Goal: Task Accomplishment & Management: Use online tool/utility

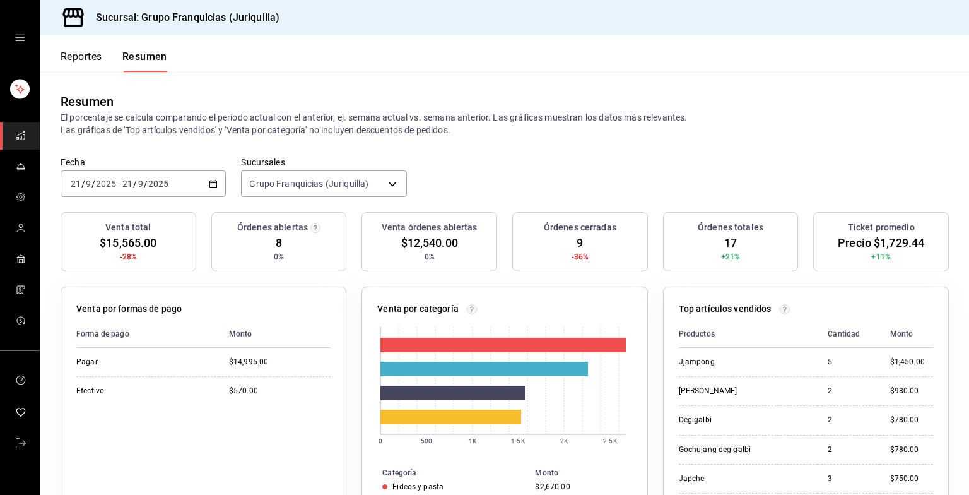
click at [173, 183] on div "[DATE] [DATE] - [DATE] [DATE]" at bounding box center [143, 183] width 165 height 27
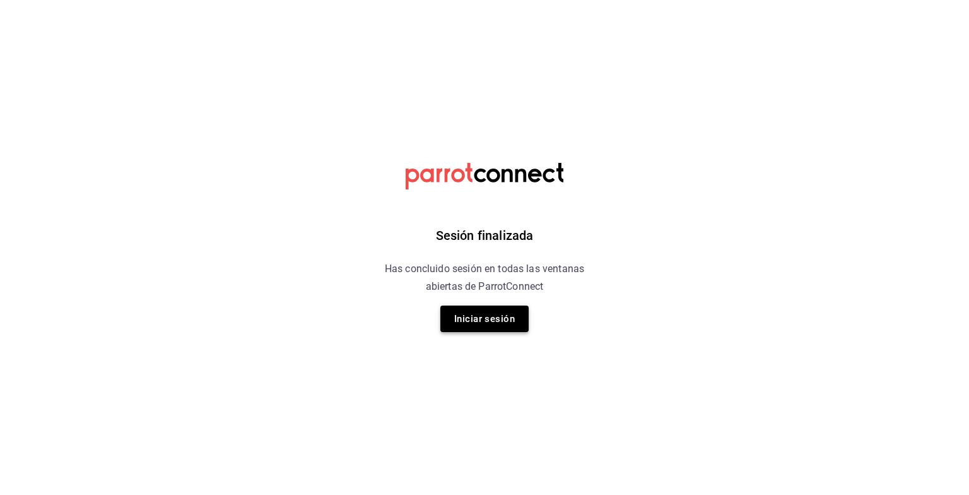
click at [497, 316] on button "Iniciar sesión" at bounding box center [484, 318] width 88 height 27
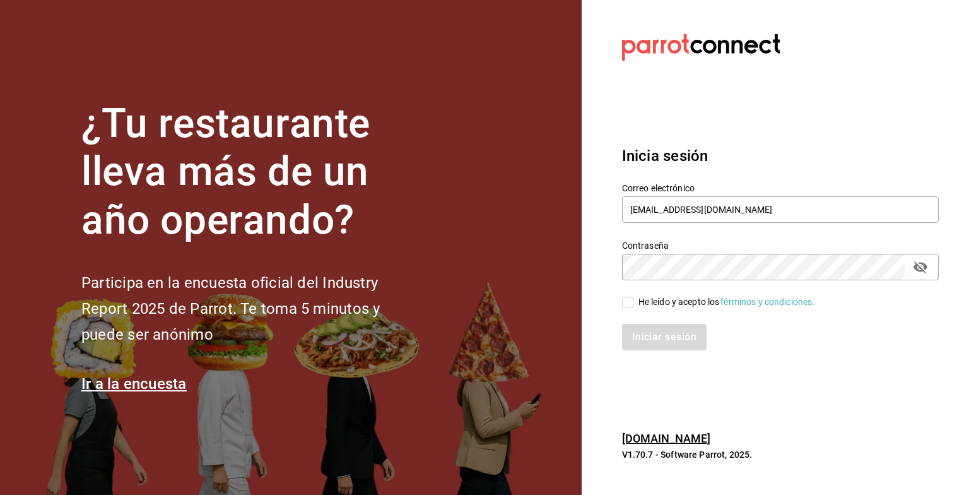
click at [627, 300] on input "He leído y acepto los Términos y condiciones." at bounding box center [627, 302] width 11 height 11
checkbox input "true"
click at [671, 336] on button "Iniciar sesión" at bounding box center [665, 337] width 86 height 27
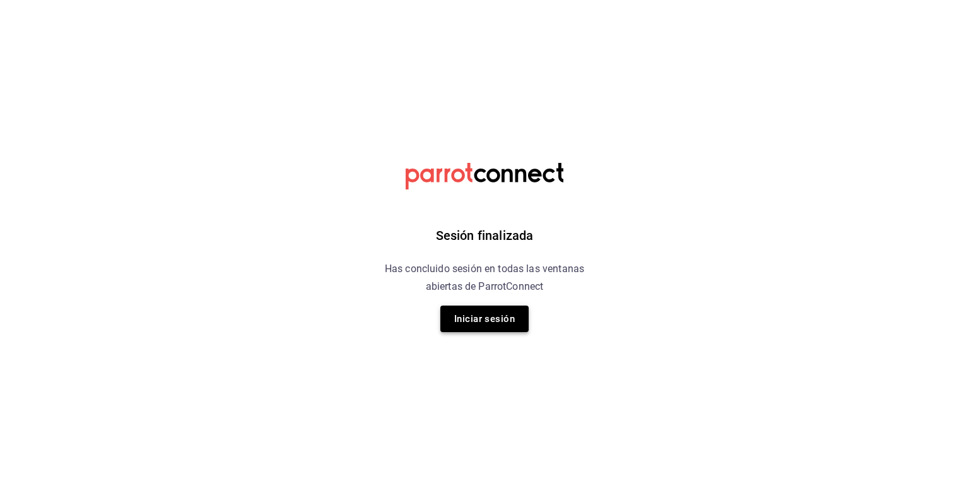
click at [507, 330] on button "Iniciar sesión" at bounding box center [484, 318] width 88 height 27
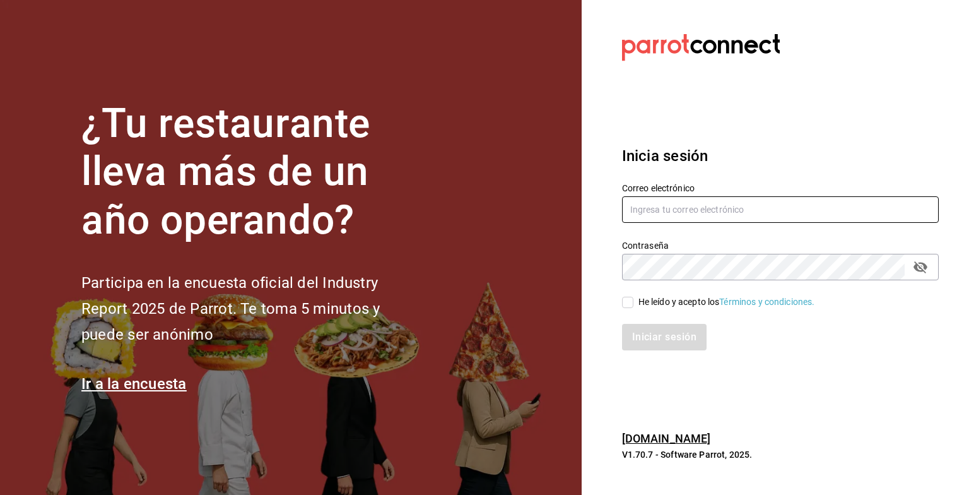
type input "grupofranquicias@juriquilla.com"
click at [630, 300] on input "He leído y acepto los Términos y condiciones." at bounding box center [627, 302] width 11 height 11
checkbox input "true"
click at [655, 331] on button "Iniciar sesión" at bounding box center [665, 337] width 86 height 27
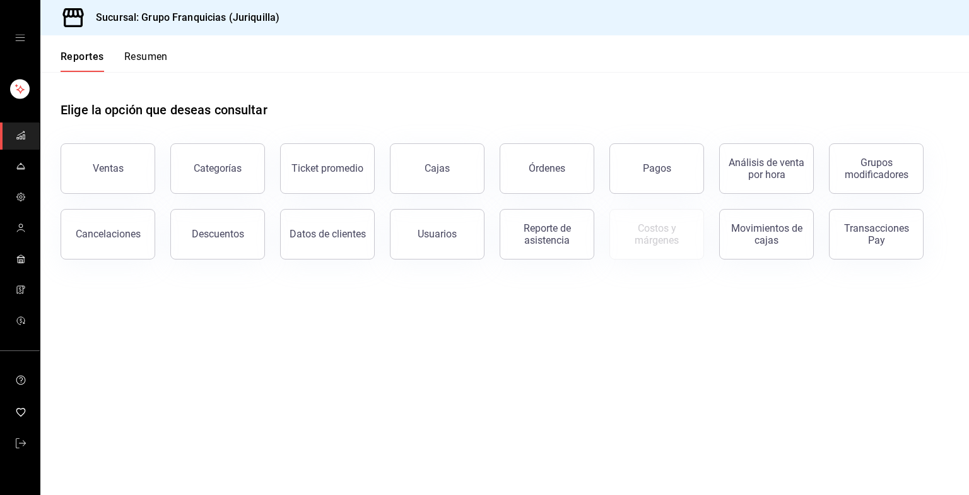
click at [144, 50] on button "Resumen" at bounding box center [146, 60] width 44 height 21
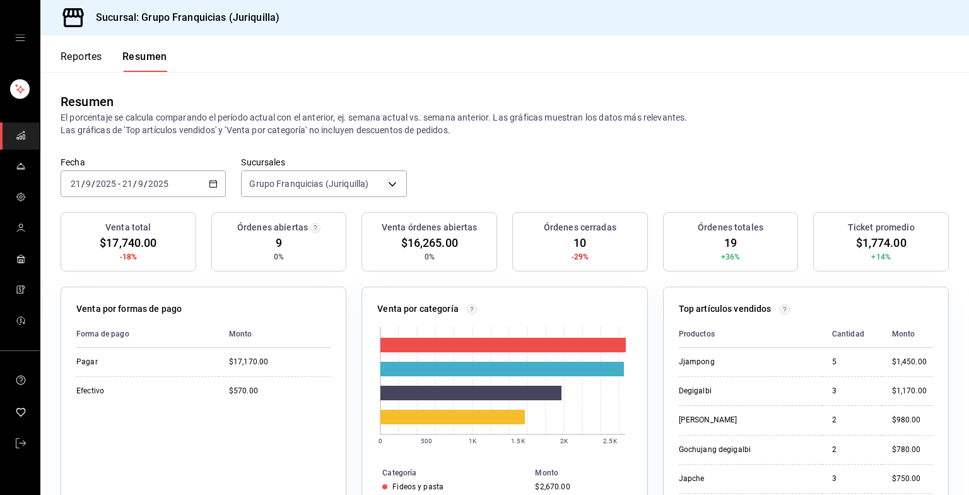
click at [210, 184] on \(Stroke\) "button" at bounding box center [214, 183] width 8 height 7
click at [80, 219] on span "Hoy" at bounding box center [120, 221] width 98 height 13
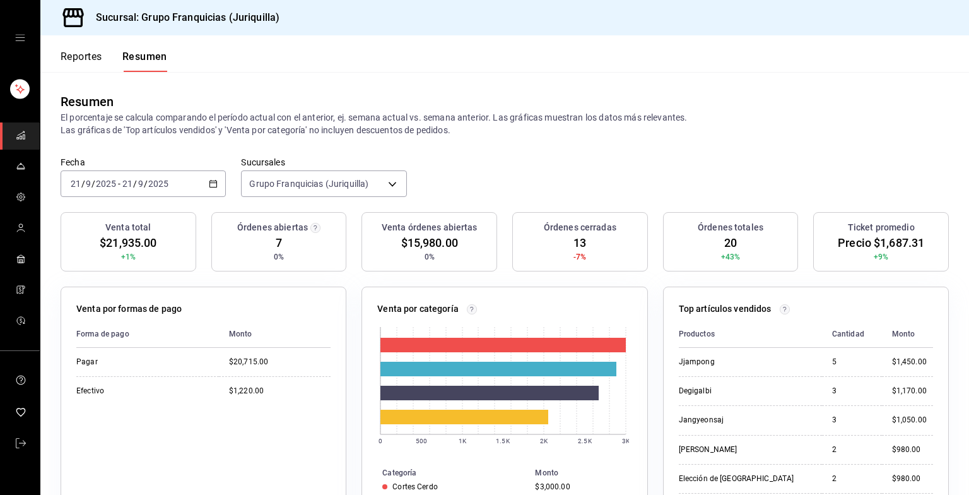
click at [192, 187] on div "[DATE] [DATE] - [DATE] [DATE]" at bounding box center [143, 183] width 165 height 27
click at [128, 220] on span "Hoy" at bounding box center [120, 221] width 98 height 13
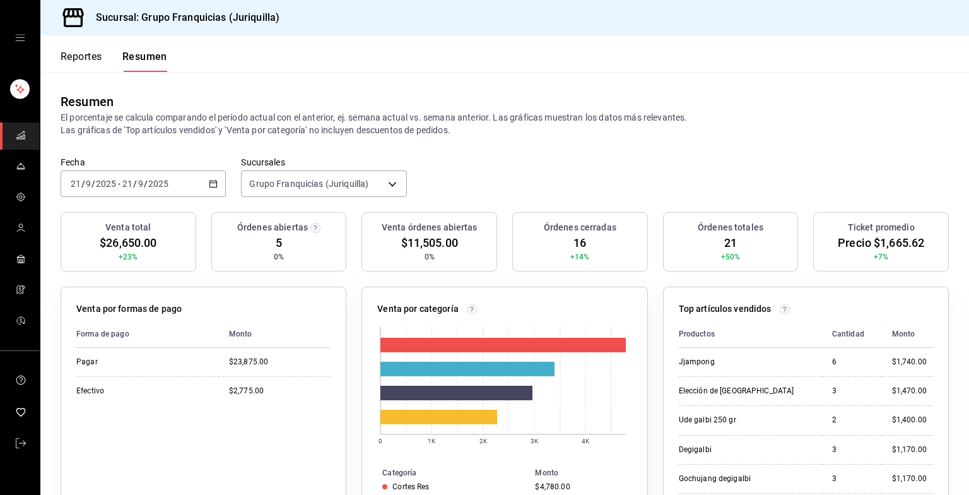
click at [191, 177] on div "[DATE] [DATE] - [DATE] [DATE]" at bounding box center [143, 183] width 165 height 27
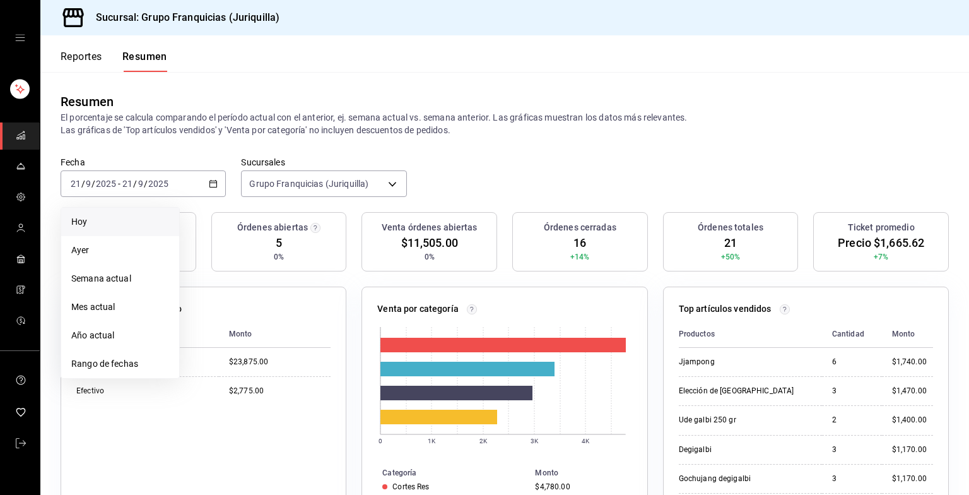
click at [113, 225] on span "Hoy" at bounding box center [120, 221] width 98 height 13
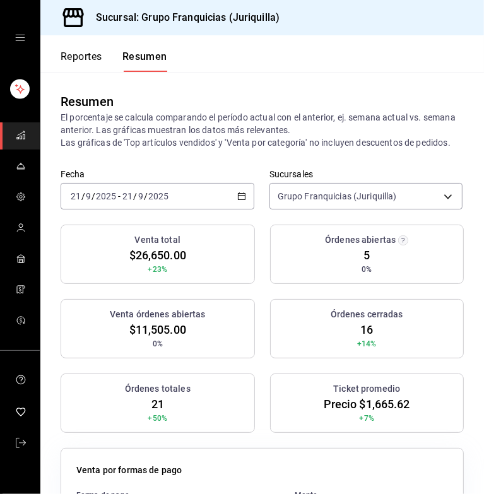
click at [235, 202] on div "[DATE] [DATE] - [DATE] [DATE]" at bounding box center [158, 196] width 194 height 27
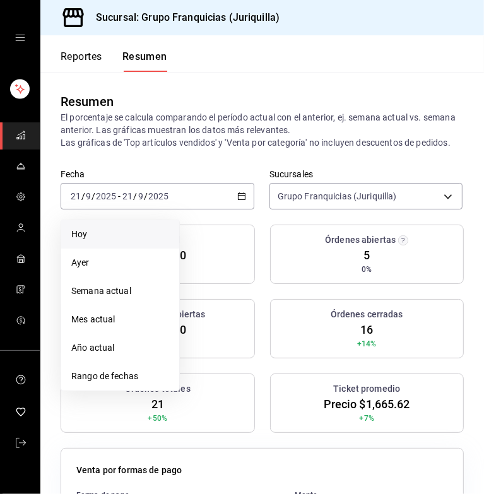
click at [116, 241] on span "Hoy" at bounding box center [120, 234] width 98 height 13
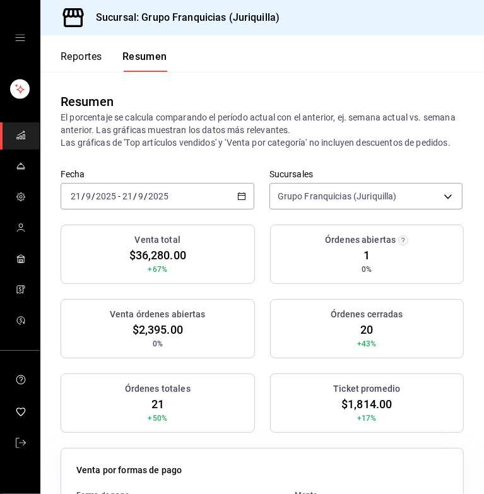
click at [194, 207] on div "[DATE] [DATE] - [DATE] [DATE]" at bounding box center [158, 196] width 194 height 27
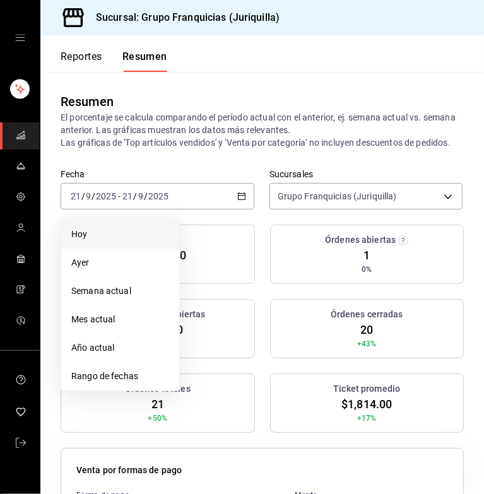
click at [100, 241] on span "Hoy" at bounding box center [120, 234] width 98 height 13
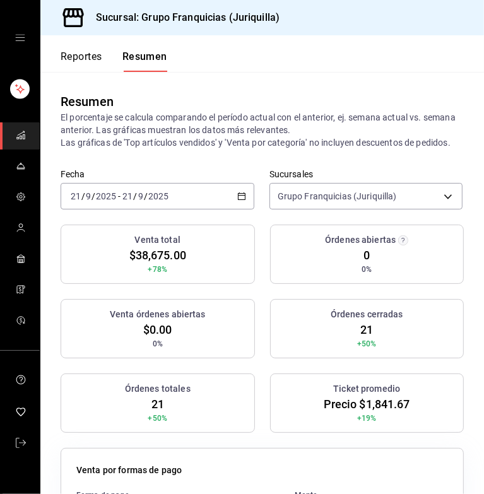
click at [73, 59] on font "Reportes" at bounding box center [82, 56] width 42 height 13
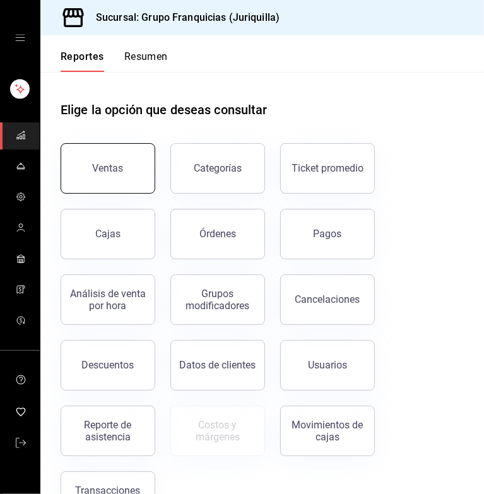
click at [124, 175] on button "Ventas" at bounding box center [108, 168] width 95 height 50
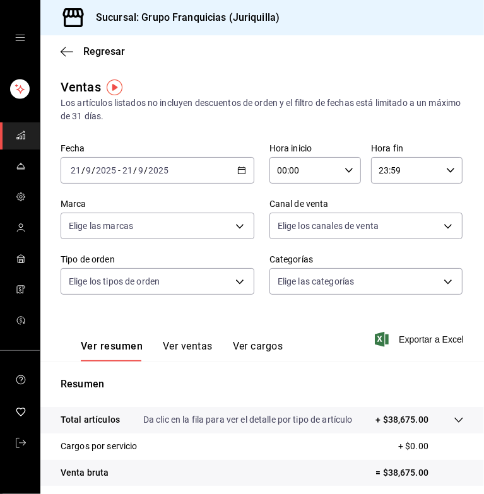
click at [186, 176] on div "[DATE] [DATE] - [DATE] [DATE]" at bounding box center [158, 170] width 194 height 27
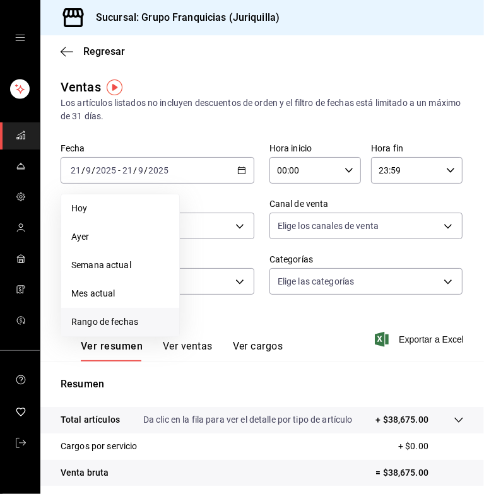
click at [139, 326] on span "Rango de fechas" at bounding box center [120, 322] width 98 height 13
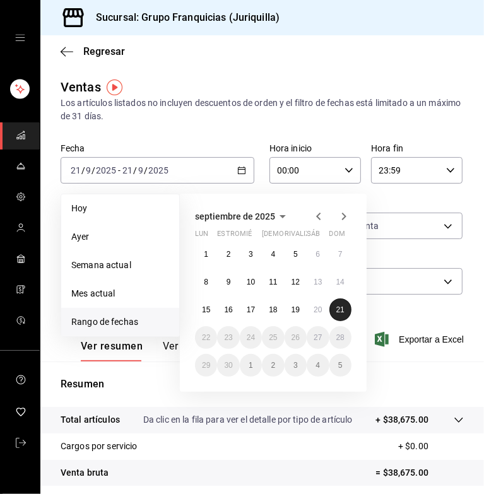
click at [341, 311] on abbr "21" at bounding box center [340, 309] width 8 height 9
click at [295, 281] on abbr "12" at bounding box center [296, 282] width 8 height 9
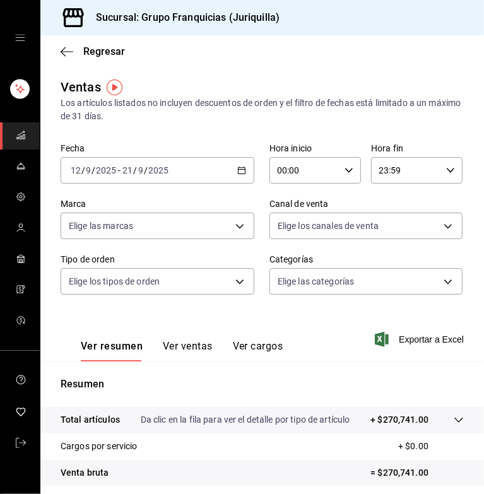
click at [245, 345] on button "Ver cargos" at bounding box center [258, 350] width 50 height 21
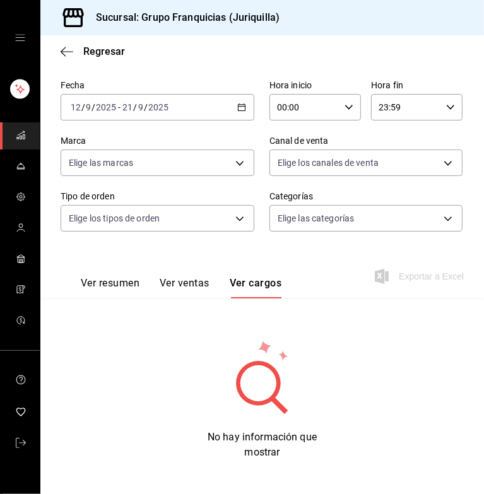
scroll to position [68, 0]
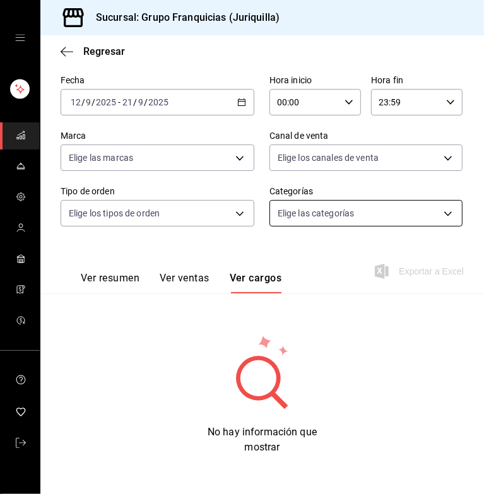
click at [334, 214] on body "Sucursal: Grupo Franquicias (Juriquilla) Regresar Ventas Los artículos listados…" at bounding box center [242, 247] width 484 height 494
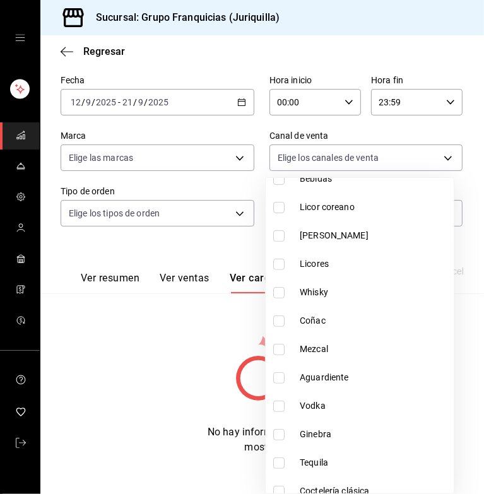
scroll to position [166, 0]
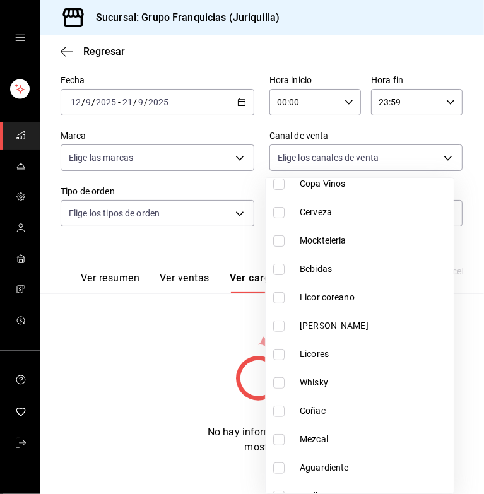
click at [315, 272] on span "Bebidas" at bounding box center [374, 269] width 149 height 13
type input "d0be2f87-8791-4eef-8919-6ab3aeb8e661"
checkbox input "true"
click at [174, 280] on div at bounding box center [242, 247] width 484 height 494
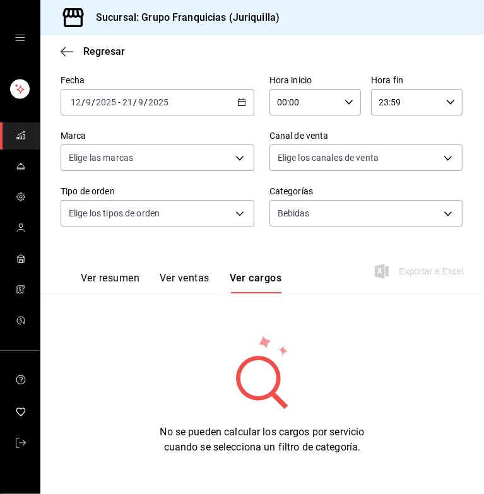
click at [174, 280] on button "Ver ventas" at bounding box center [185, 282] width 50 height 21
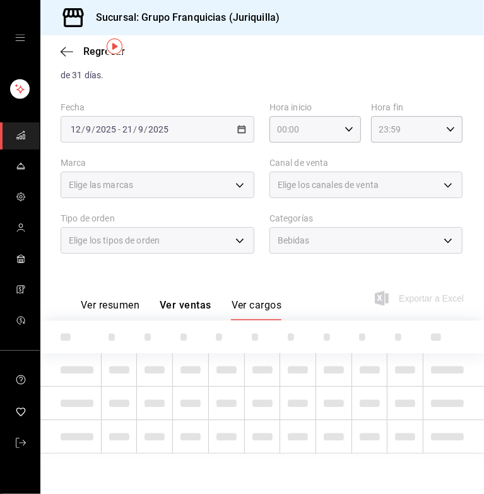
scroll to position [40, 0]
click at [174, 280] on div "Ver resumen Ver ventas Ver cargos Exportar a Excel" at bounding box center [262, 295] width 444 height 52
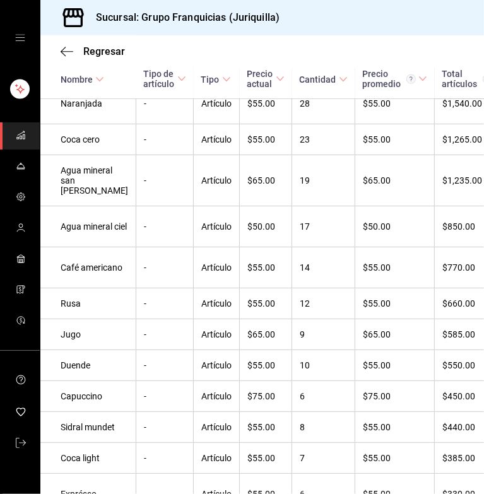
scroll to position [0, 0]
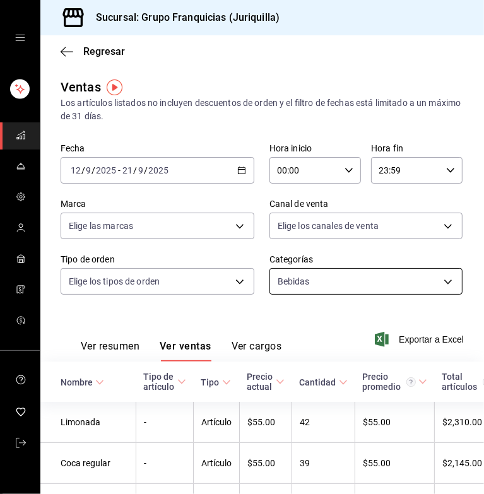
click at [311, 276] on body "Sucursal: Grupo Franquicias (Juriquilla) Regresar Ventas Los artículos listados…" at bounding box center [242, 247] width 484 height 494
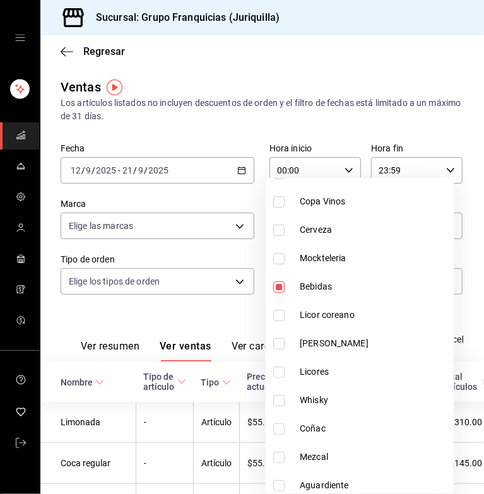
scroll to position [154, 0]
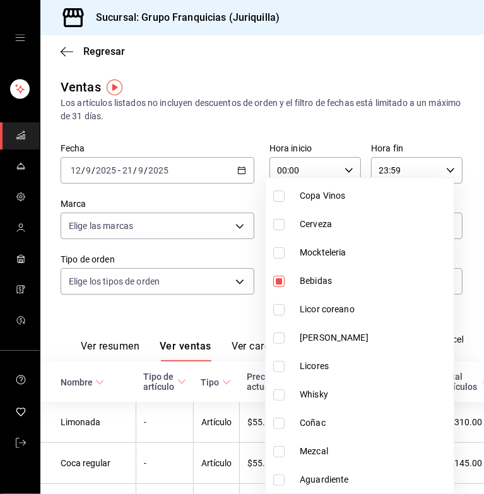
click at [324, 222] on span "Cerveza" at bounding box center [374, 224] width 149 height 13
type input "d0be2f87-8791-4eef-8919-6ab3aeb8e661,2b53bab1-0a21-4177-9d6c-c0d05fa33265"
checkbox input "true"
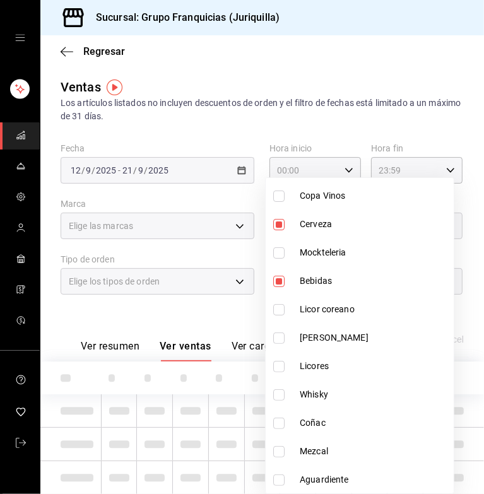
click at [343, 305] on span "Licor coreano" at bounding box center [374, 309] width 149 height 13
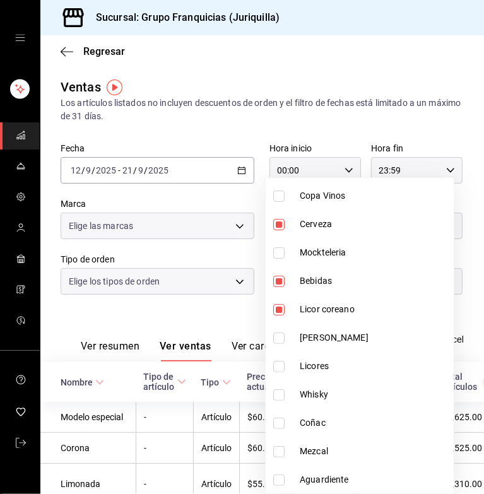
type input "d0be2f87-8791-4eef-8919-6ab3aeb8e661,2b53bab1-0a21-4177-9d6c-c0d05fa33265,80f73…"
checkbox input "true"
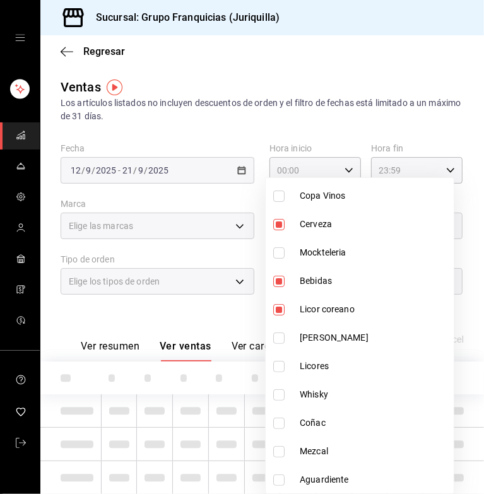
click at [333, 285] on span "Bebidas" at bounding box center [374, 281] width 149 height 13
type input "2b53bab1-0a21-4177-9d6c-c0d05fa33265,80f73ad5-b3b4-4d4a-b36a-a99391c0bb87"
checkbox input "false"
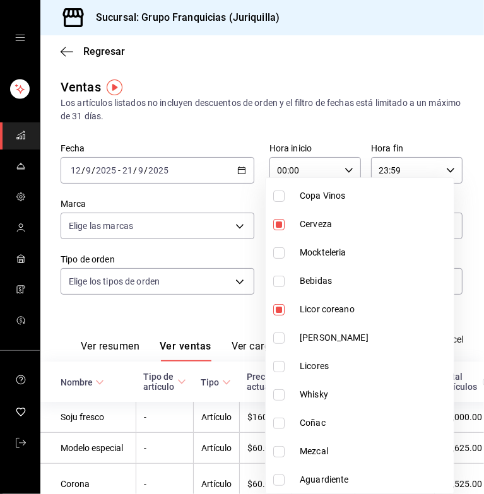
click at [114, 324] on div at bounding box center [242, 247] width 484 height 494
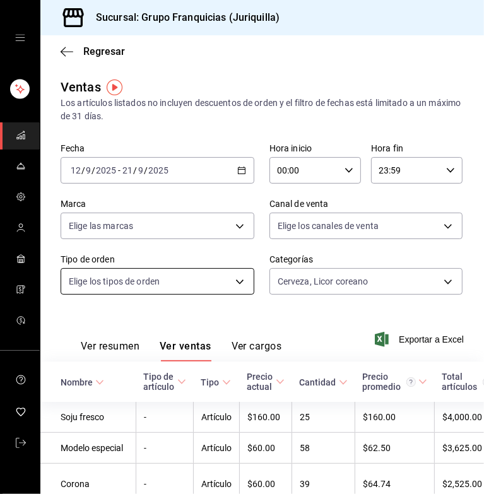
click at [234, 276] on body "Sucursal: Grupo Franquicias (Juriquilla) Regresar Ventas Los artículos listados…" at bounding box center [242, 247] width 484 height 494
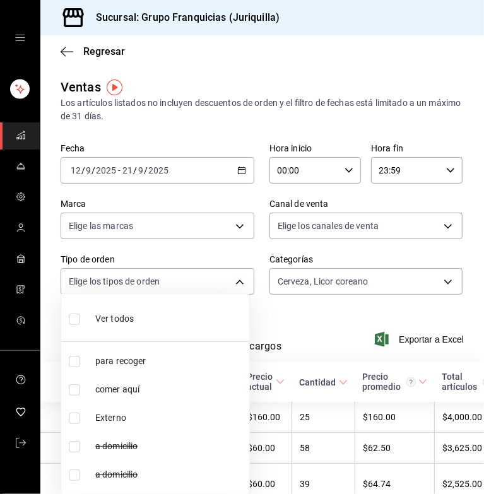
click at [365, 282] on div at bounding box center [242, 247] width 484 height 494
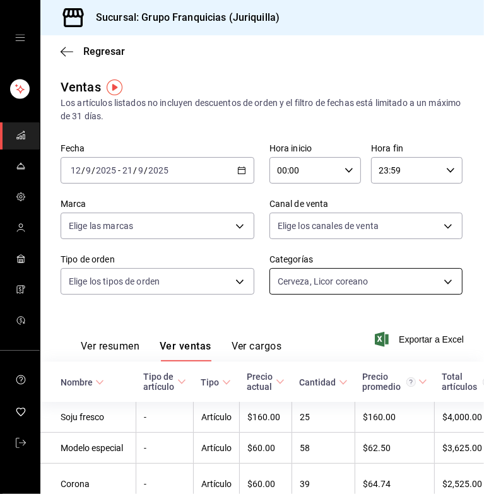
click at [358, 283] on body "Sucursal: Grupo Franquicias (Juriquilla) Regresar Ventas Los artículos listados…" at bounding box center [242, 247] width 484 height 494
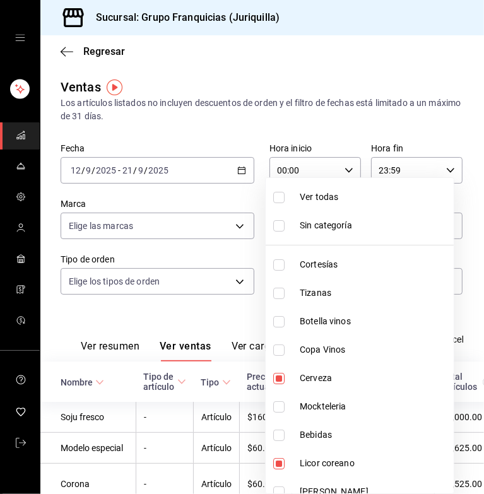
click at [353, 432] on span "Bebidas" at bounding box center [374, 435] width 149 height 13
type input "2b53bab1-0a21-4177-9d6c-c0d05fa33265,80f73ad5-b3b4-4d4a-b36a-a99391c0bb87,d0be2…"
checkbox input "true"
click at [167, 302] on div at bounding box center [242, 247] width 484 height 494
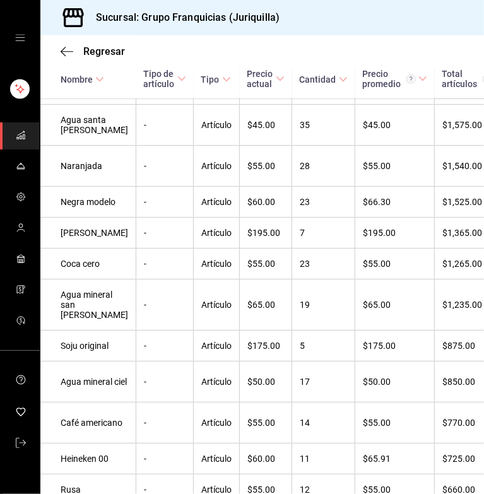
scroll to position [649, 0]
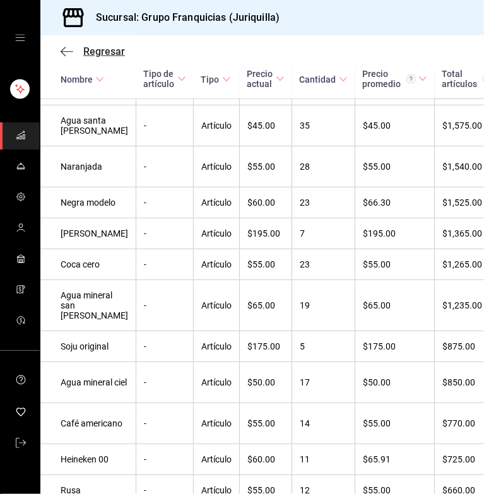
click at [90, 53] on span "Regresar" at bounding box center [104, 51] width 42 height 12
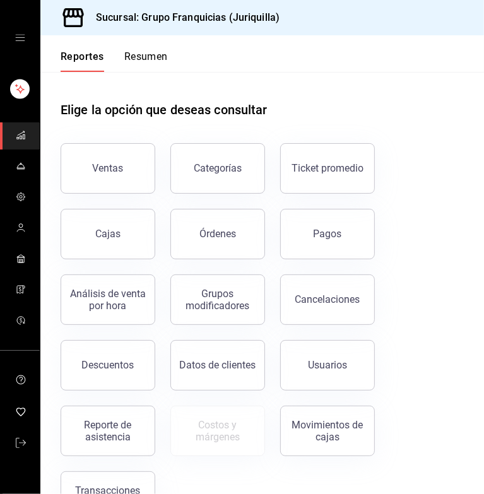
click at [164, 62] on font "Resumen" at bounding box center [146, 56] width 44 height 13
